Goal: Navigation & Orientation: Find specific page/section

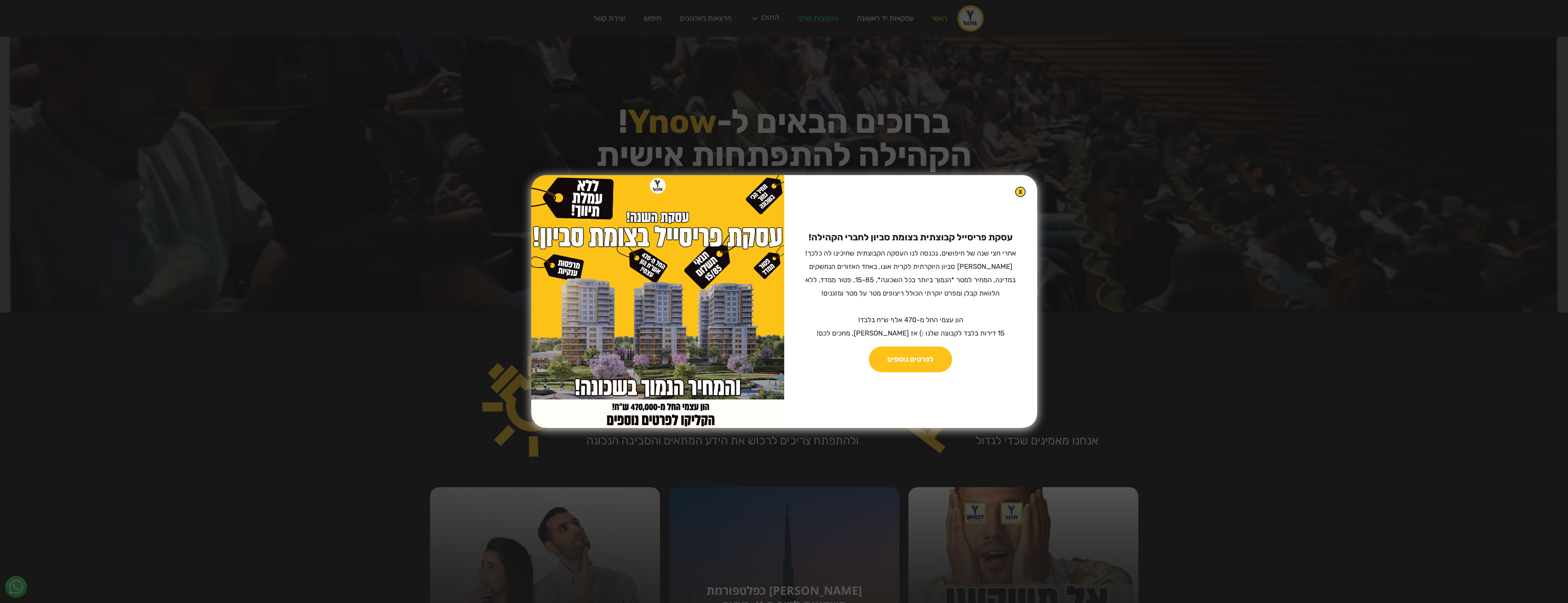
click at [1015, 194] on img at bounding box center [1020, 192] width 10 height 10
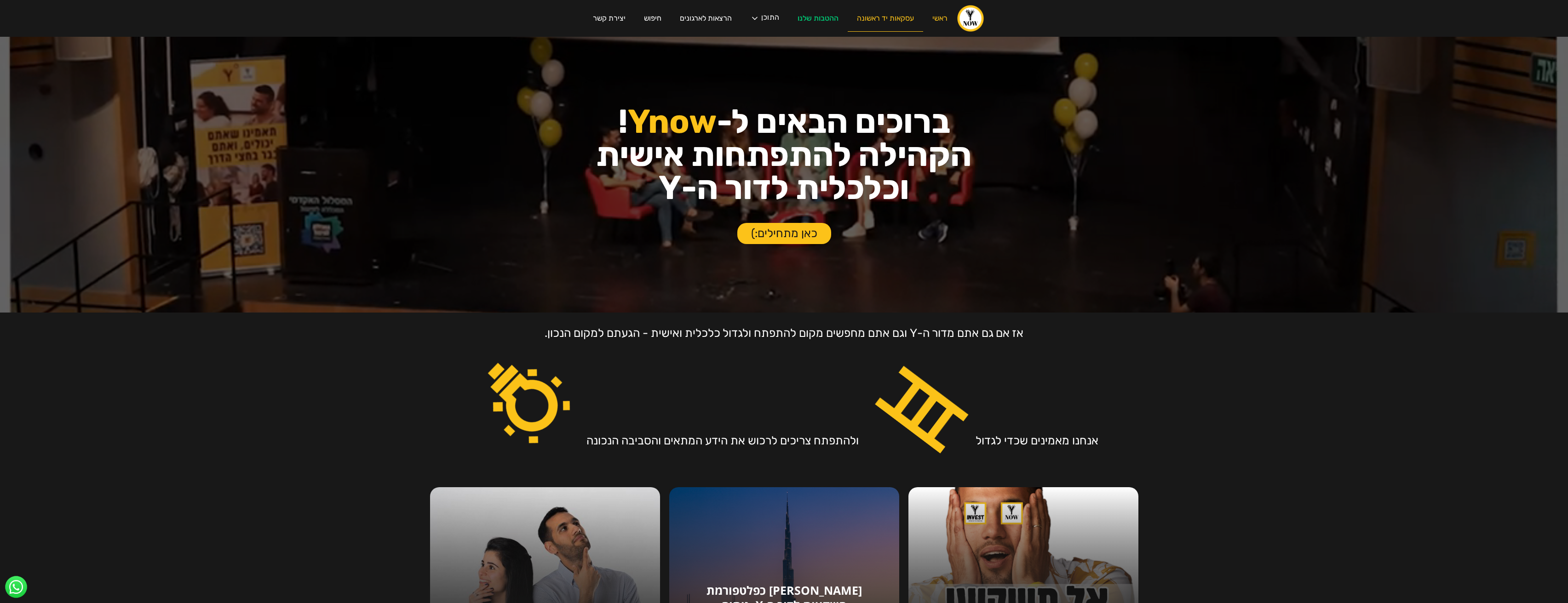
click at [879, 21] on link "עסקאות יד ראשונה" at bounding box center [886, 18] width 75 height 26
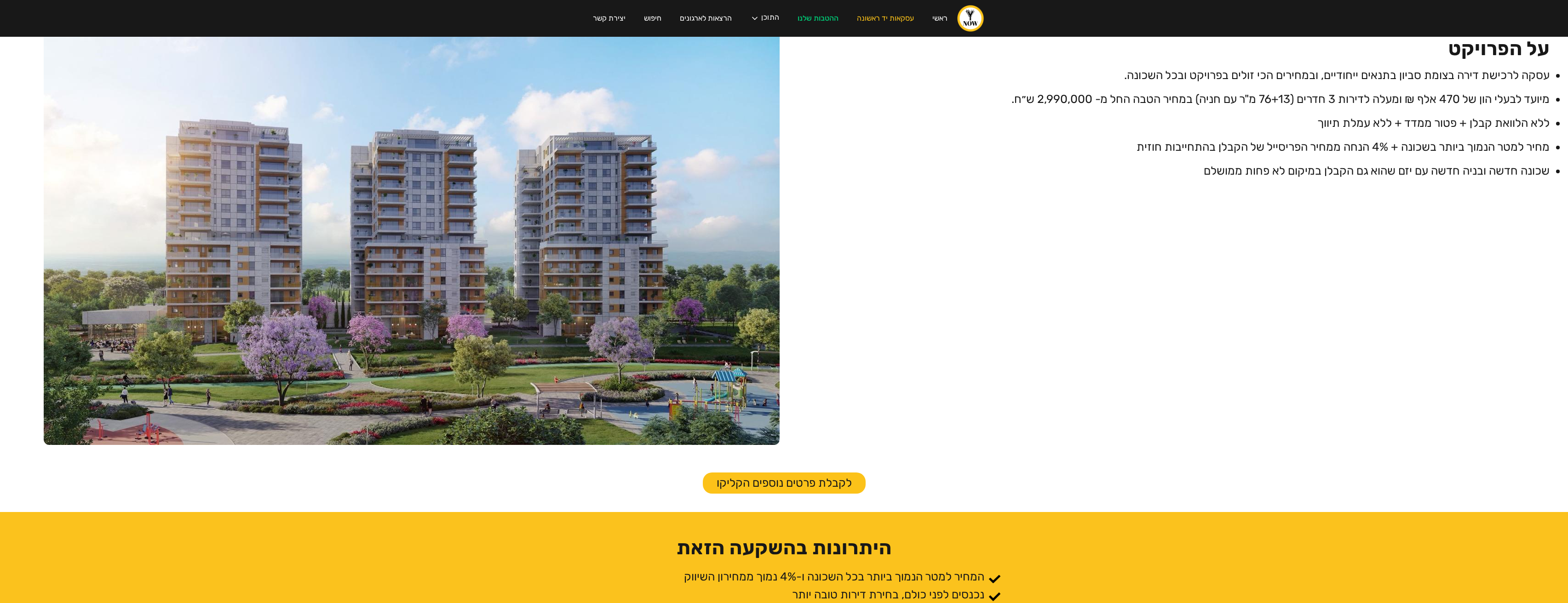
scroll to position [227, 0]
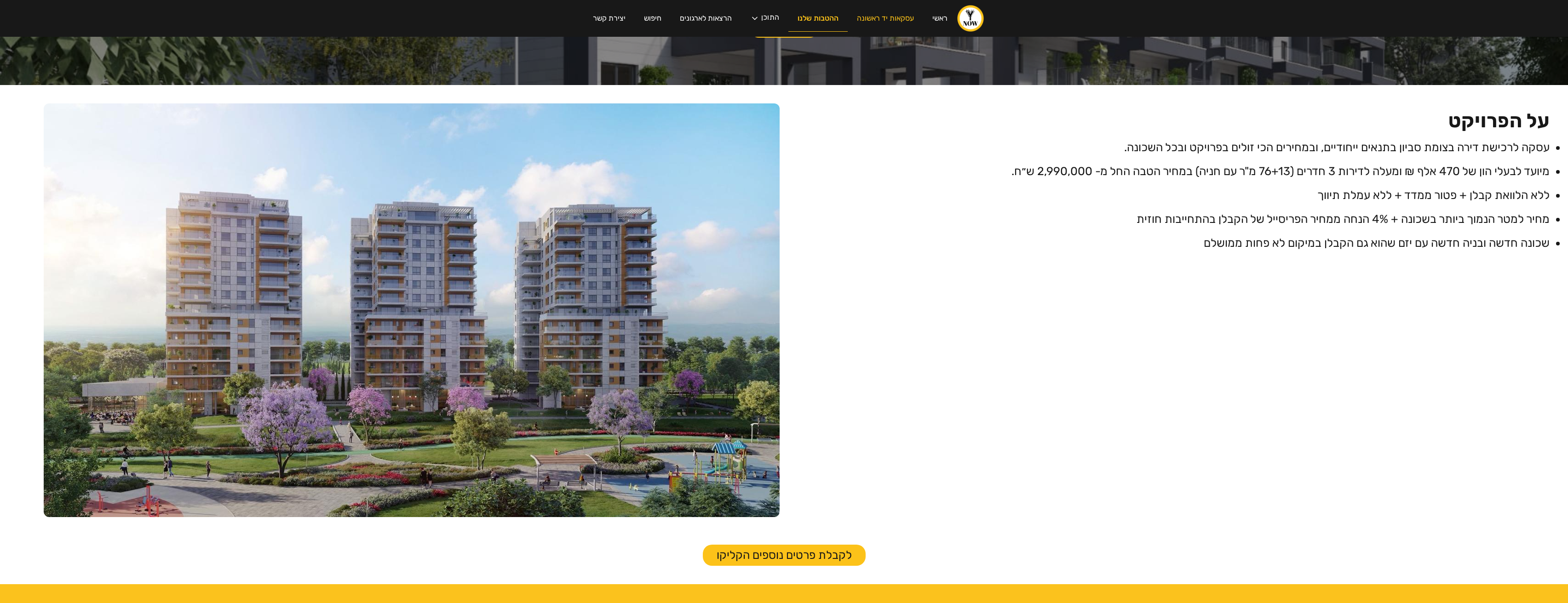
click at [833, 27] on link "ההטבות שלנו" at bounding box center [818, 18] width 60 height 26
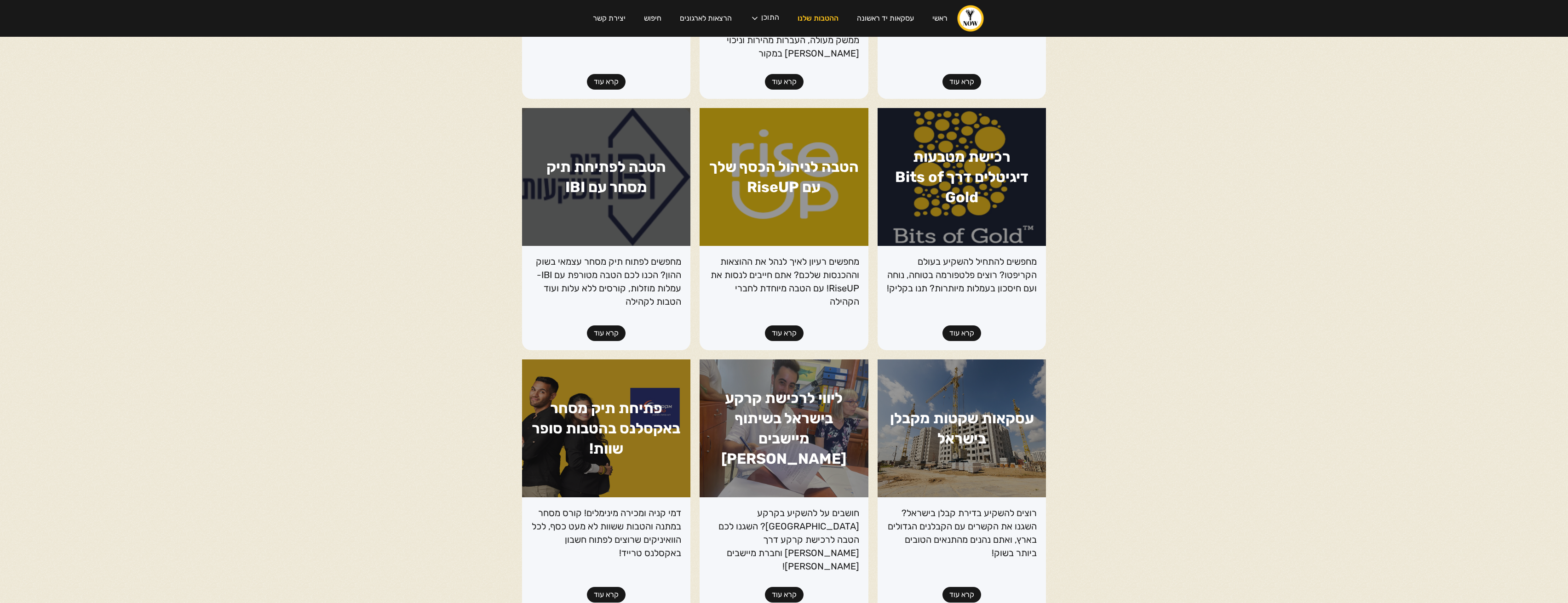
scroll to position [215, 0]
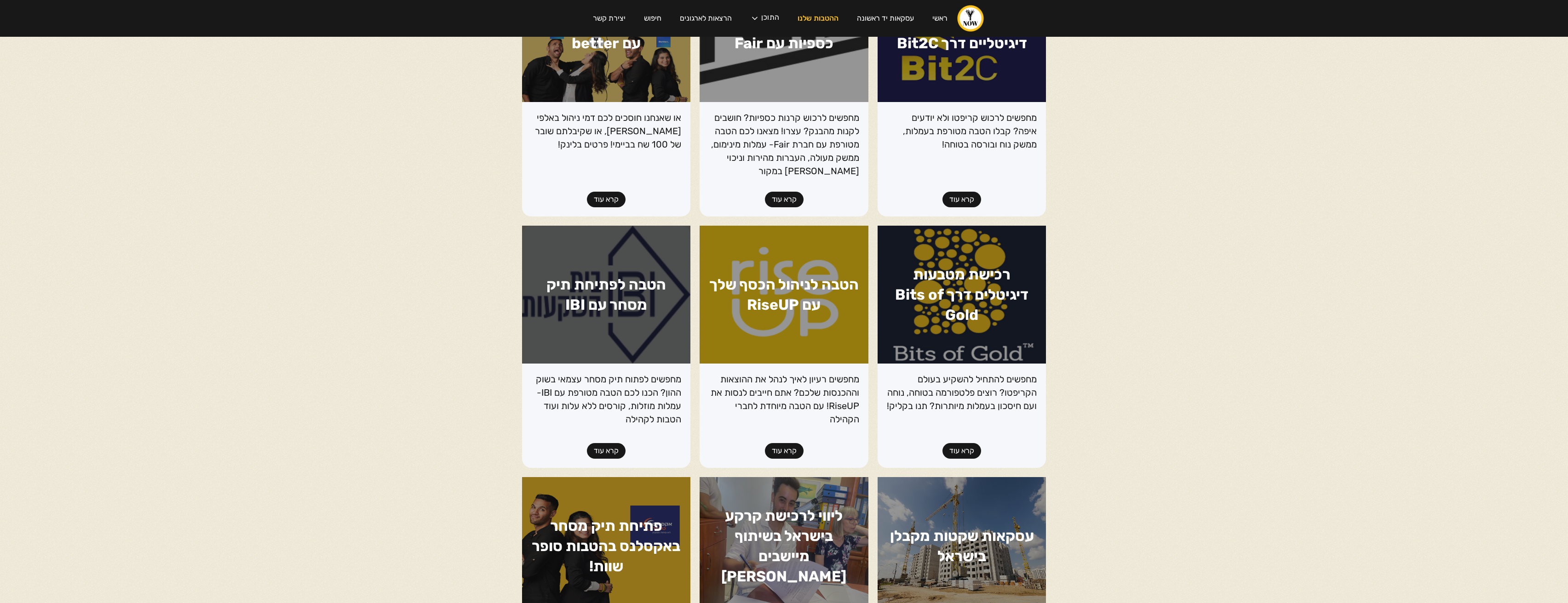
click at [1244, 231] on body "ראשי עסקאות יד ראשונה ההטבות שלנו התוכן הפודקאסט הבלוג הקורסים שלנו המדריכים של…" at bounding box center [784, 86] width 1568 height 603
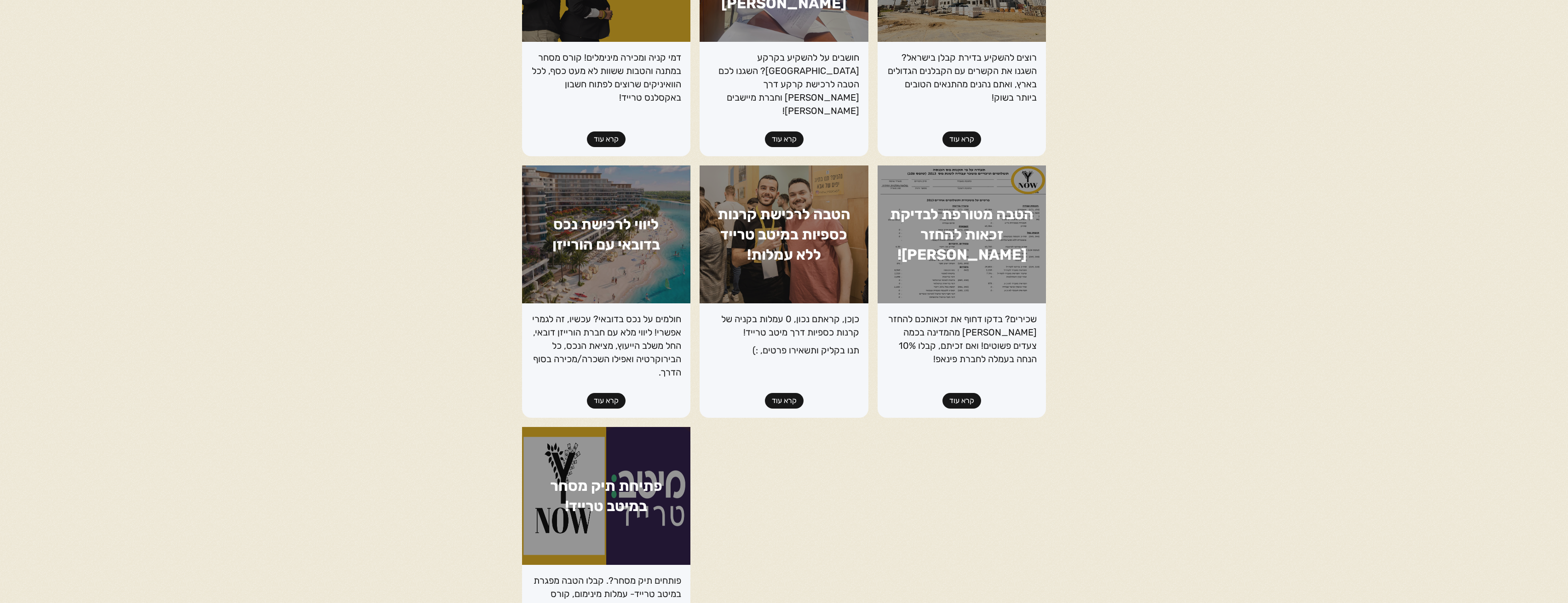
scroll to position [769, 0]
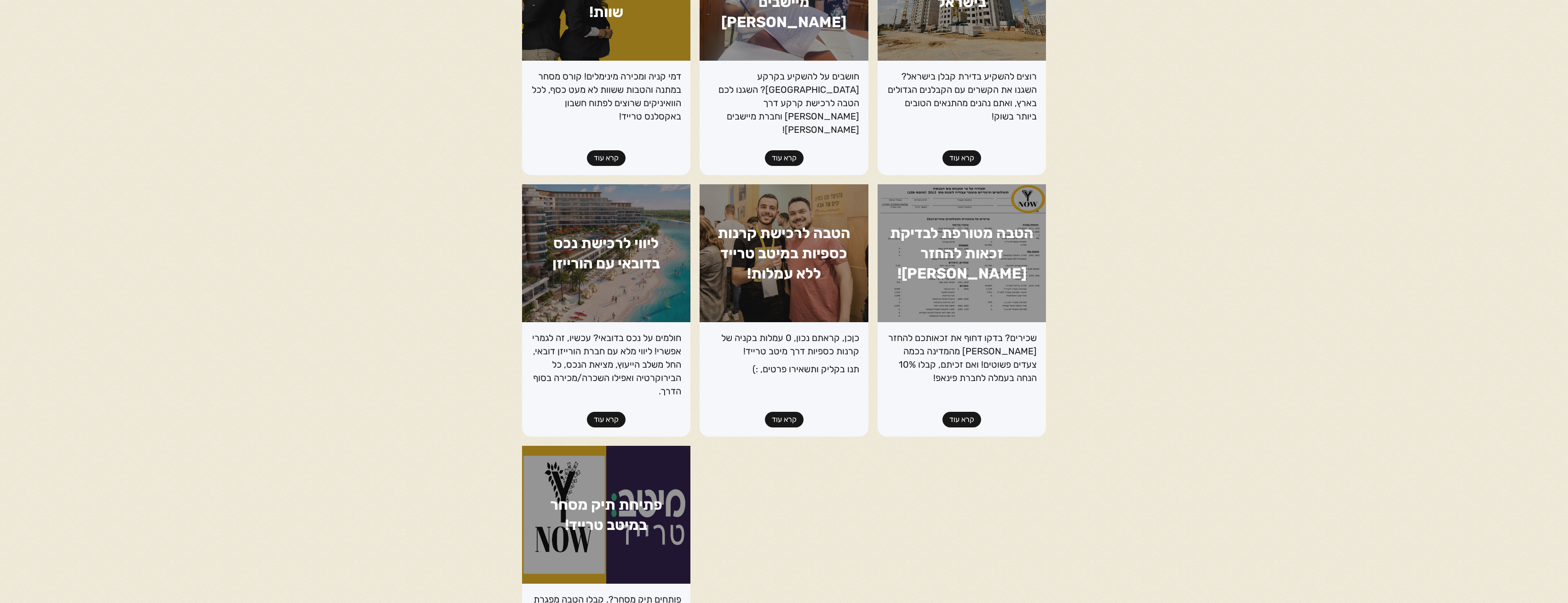
click at [616, 412] on link "קרא עוד" at bounding box center [606, 420] width 38 height 16
click at [601, 412] on link "קרא עוד" at bounding box center [606, 420] width 38 height 16
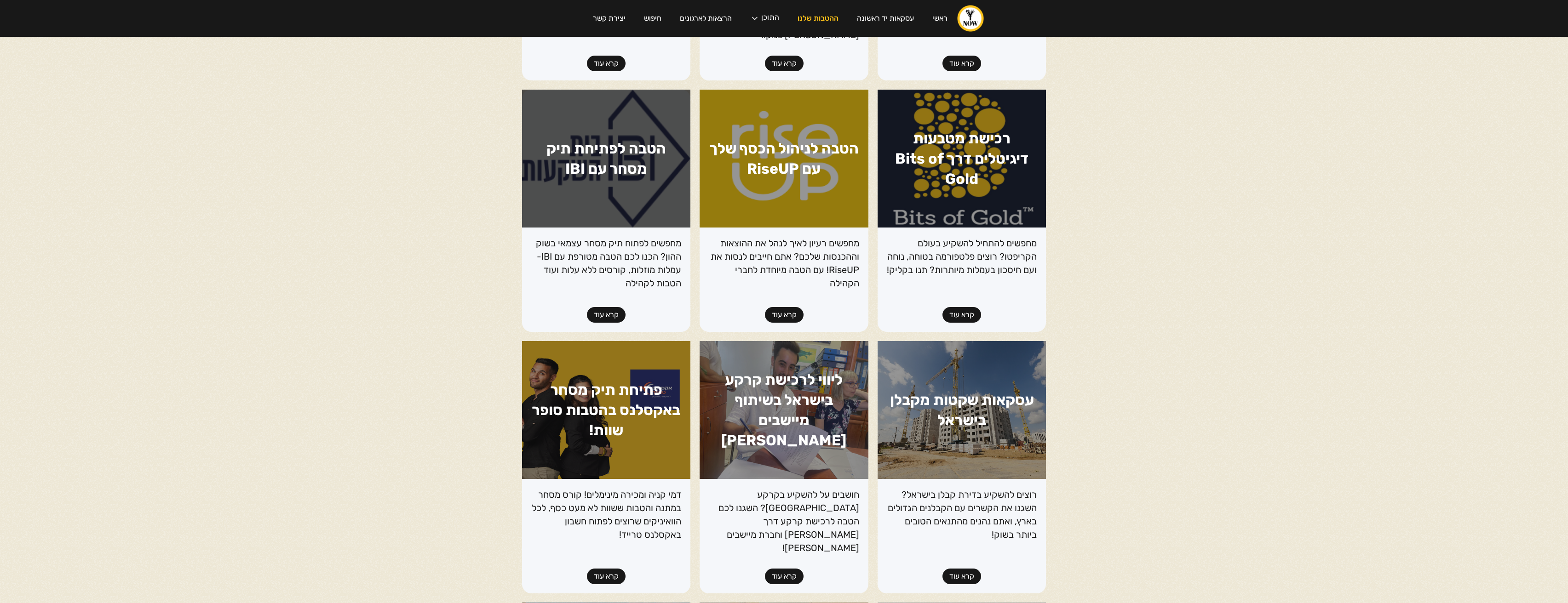
scroll to position [132, 0]
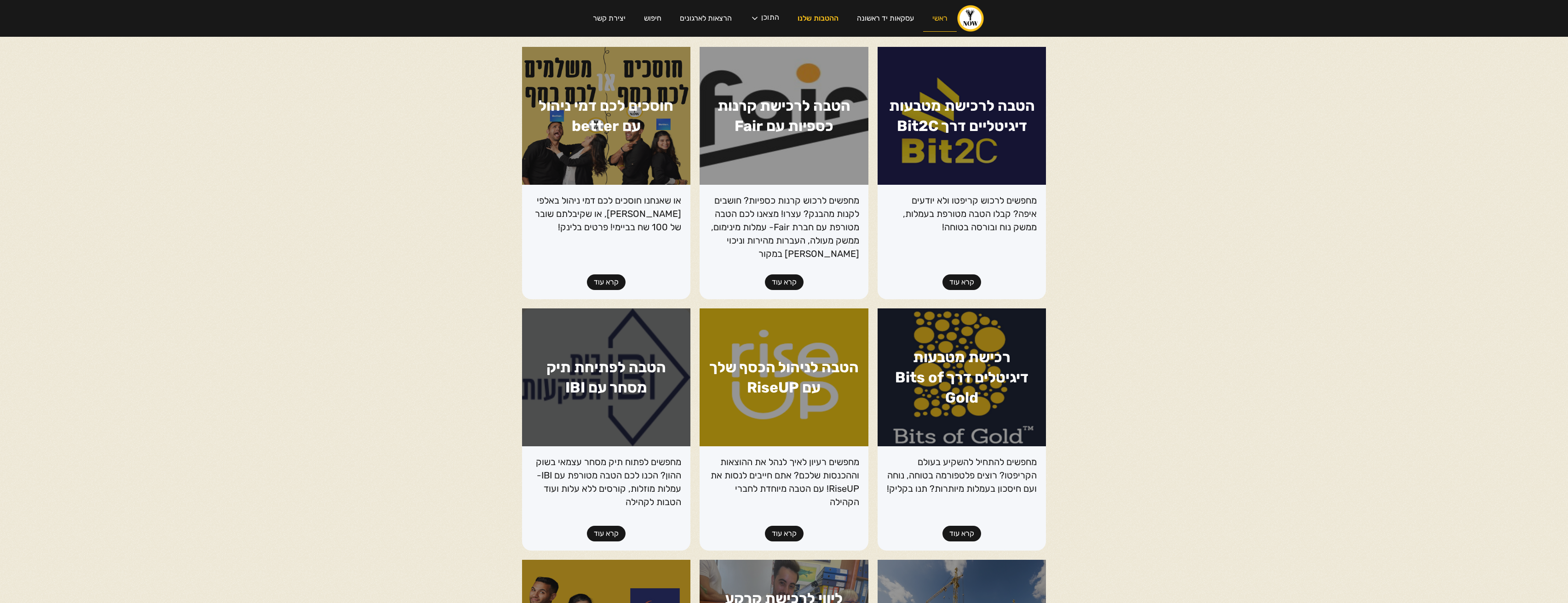
click at [939, 16] on link "ראשי" at bounding box center [940, 18] width 34 height 26
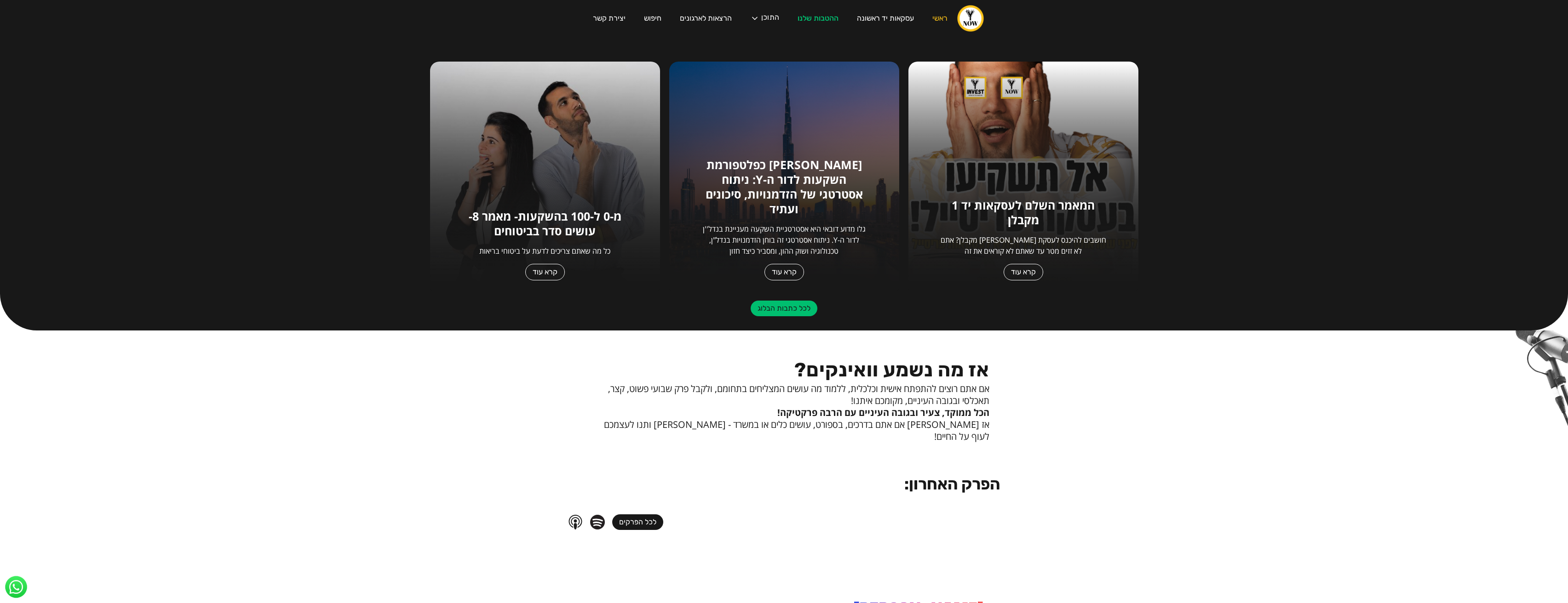
scroll to position [253, 0]
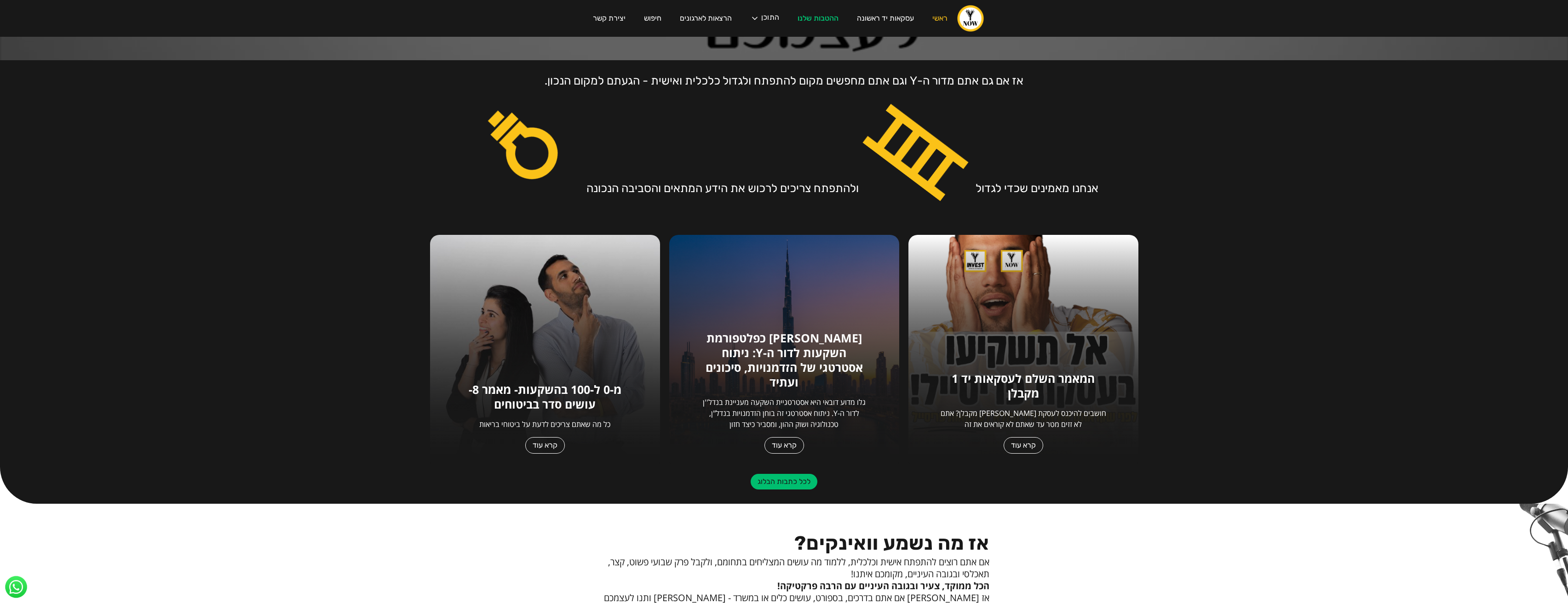
click at [773, 485] on link "לכל כתבות הבלוג" at bounding box center [784, 481] width 66 height 16
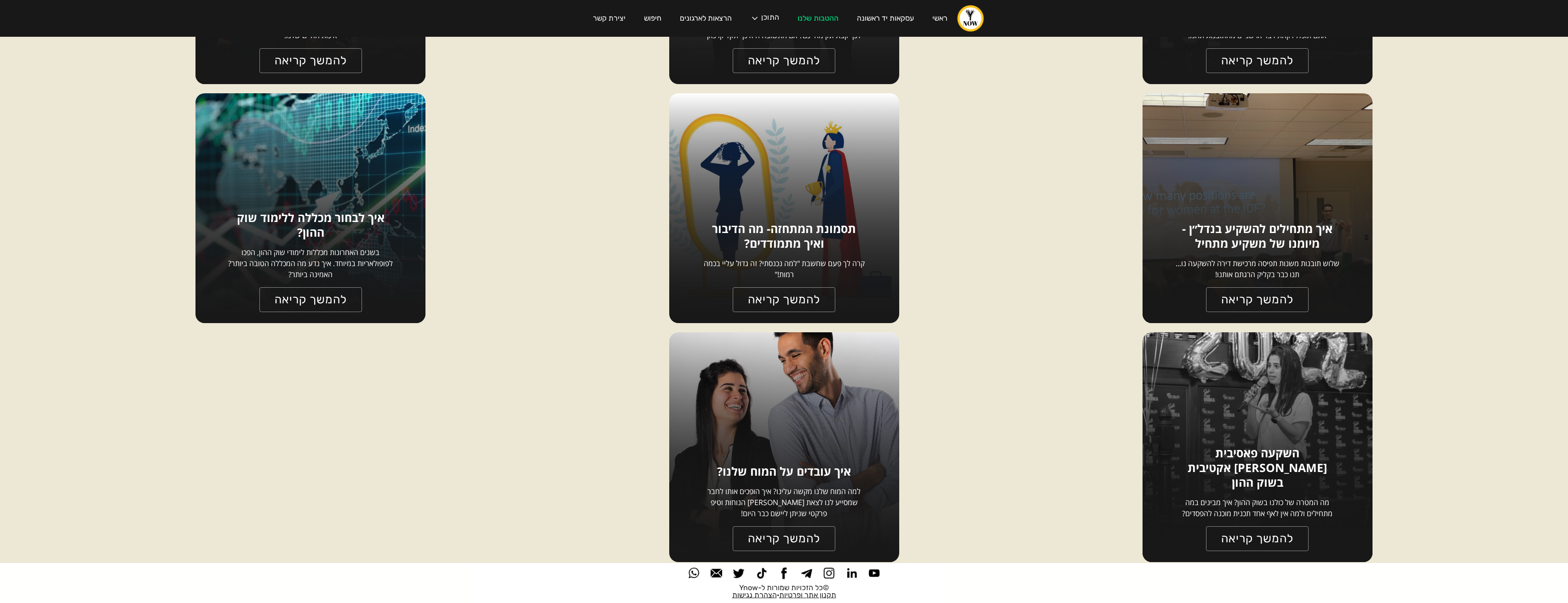
scroll to position [4128, 0]
